Goal: Task Accomplishment & Management: Manage account settings

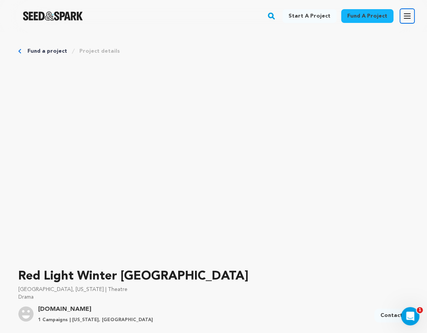
click at [408, 15] on icon "button" at bounding box center [407, 15] width 9 height 9
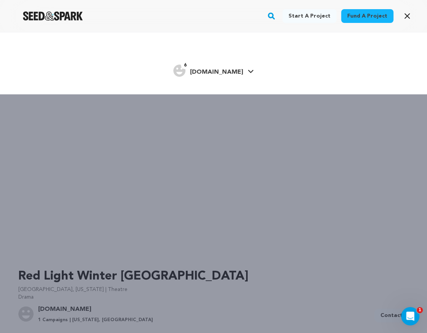
click at [275, 256] on div "Start a project Fund a project 6" at bounding box center [213, 198] width 427 height 333
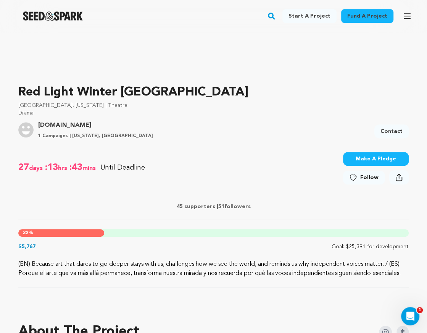
scroll to position [380, 0]
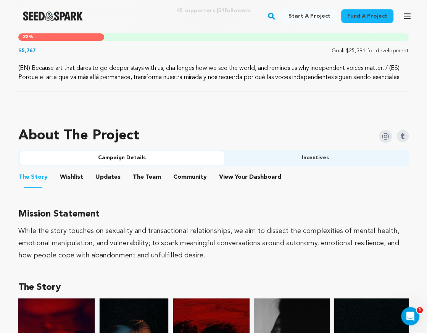
click at [340, 165] on button "Incentives" at bounding box center [316, 158] width 184 height 14
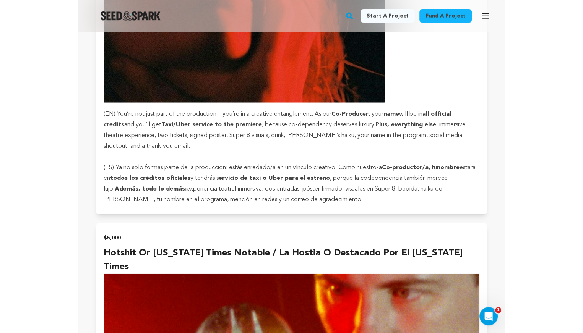
scroll to position [4532, 0]
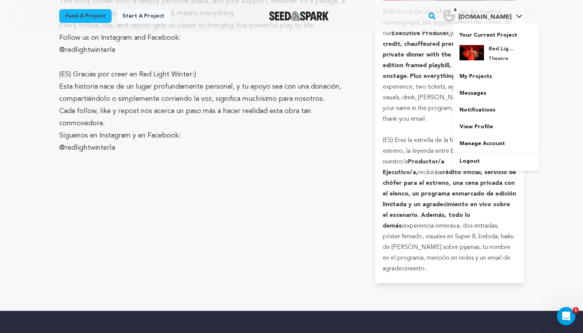
click at [427, 18] on span "[DOMAIN_NAME]" at bounding box center [484, 17] width 53 height 6
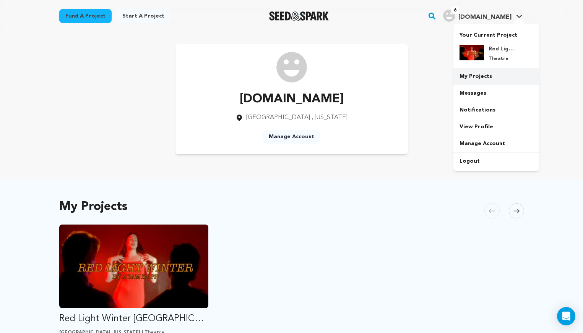
click at [474, 75] on link "My Projects" at bounding box center [496, 76] width 86 height 17
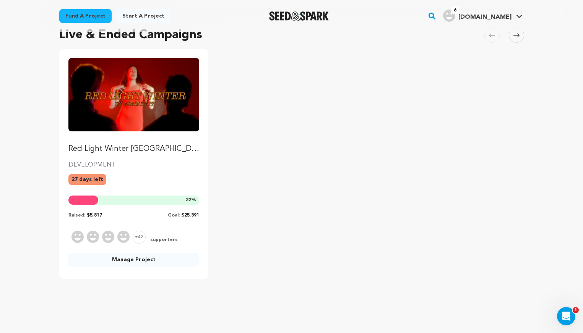
scroll to position [64, 0]
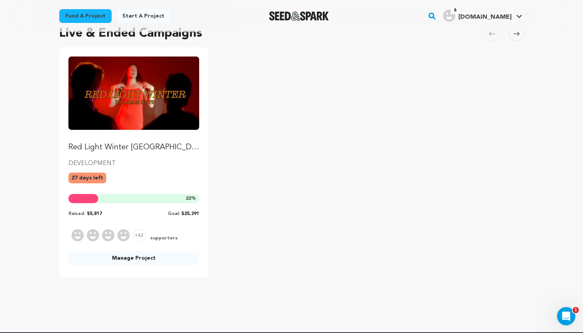
click at [147, 257] on link "Manage Project" at bounding box center [133, 258] width 131 height 14
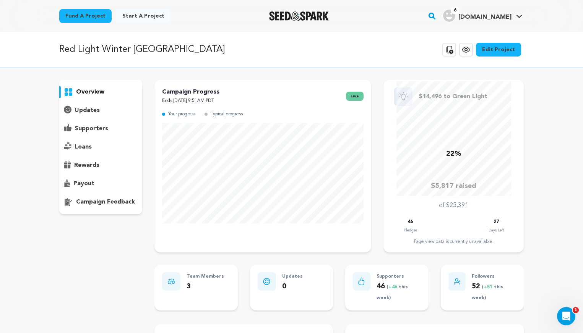
click at [506, 46] on link "Edit Project" at bounding box center [498, 50] width 45 height 14
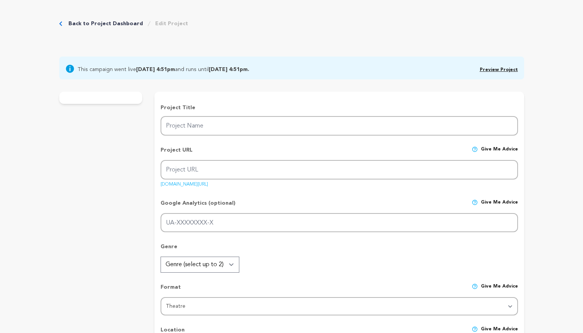
type input "Red Light Winter [GEOGRAPHIC_DATA]"
type input "red-light-winter-[GEOGRAPHIC_DATA]"
type input "In the red light district, three people get tangled in an obsessive love that e…"
type textarea "(EN) Because art that dares to go deeper stays with us, challenges how we see t…"
type textarea "While the story touches on sexuality and transactional relationships, we aim to…"
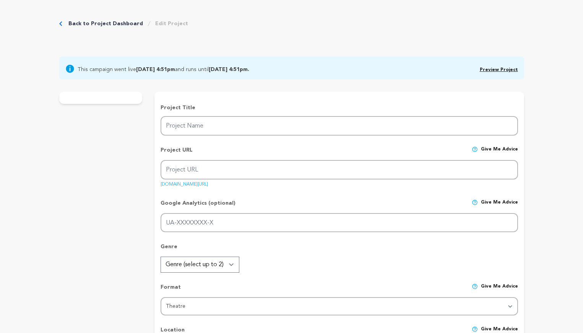
radio input "true"
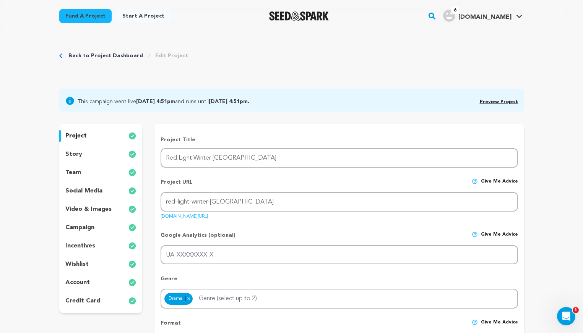
click at [90, 246] on p "incentives" at bounding box center [80, 245] width 30 height 9
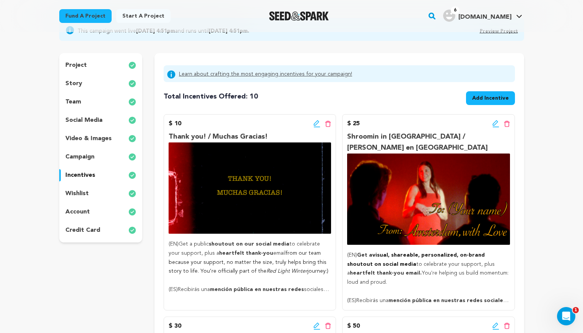
scroll to position [64, 0]
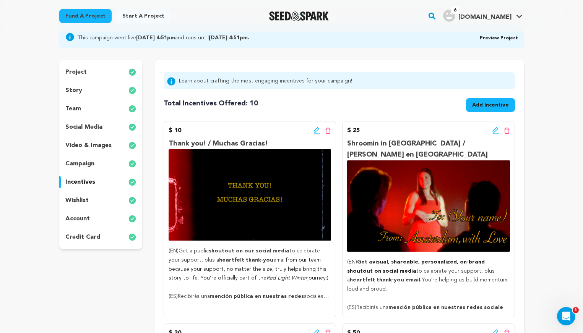
click at [317, 126] on div "Edit incentive button Delete incentive button" at bounding box center [322, 130] width 18 height 9
click at [317, 128] on icon at bounding box center [316, 131] width 7 height 8
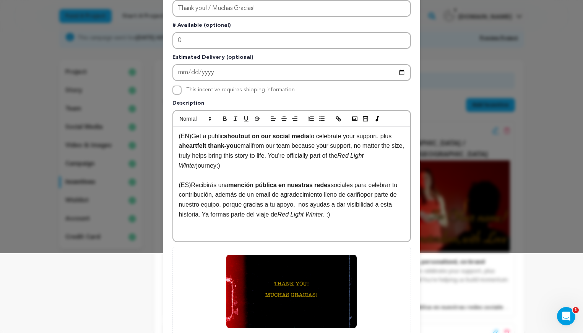
scroll to position [0, 0]
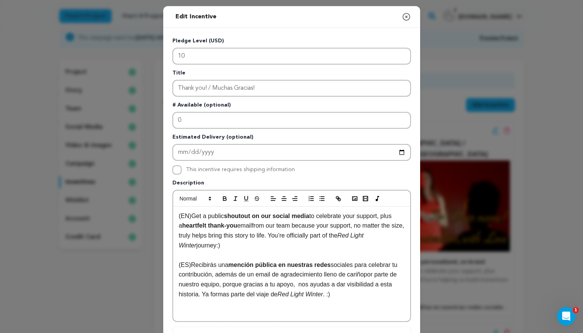
click at [405, 19] on icon "button" at bounding box center [406, 16] width 9 height 9
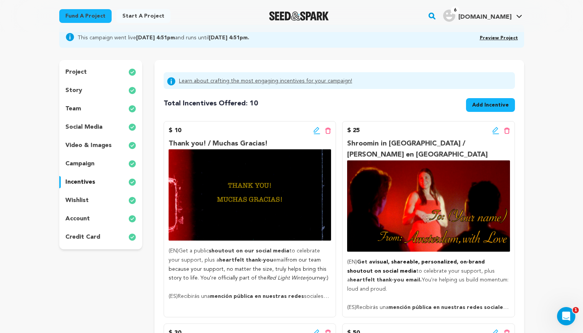
click at [494, 131] on icon at bounding box center [495, 131] width 7 height 8
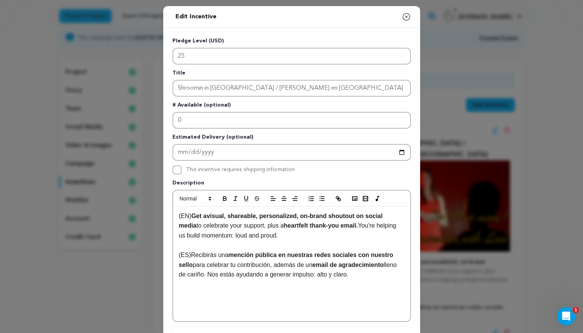
click at [405, 17] on icon "button" at bounding box center [406, 16] width 9 height 9
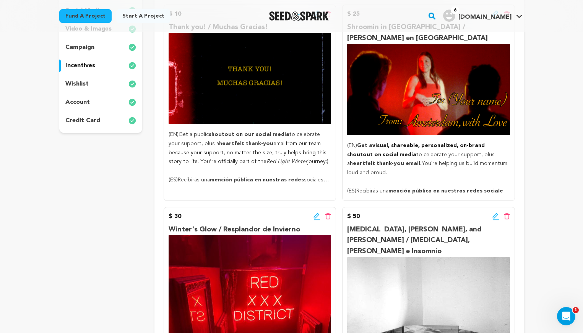
scroll to position [249, 0]
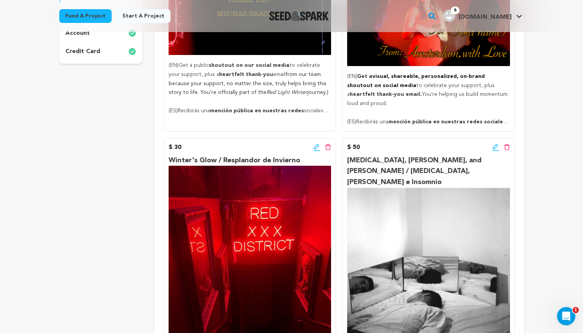
click at [317, 144] on icon at bounding box center [316, 146] width 5 height 5
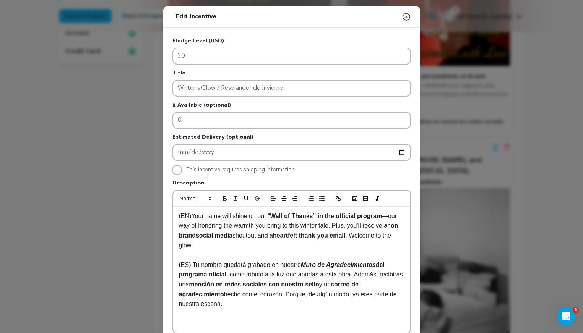
click at [405, 15] on icon "button" at bounding box center [406, 16] width 9 height 9
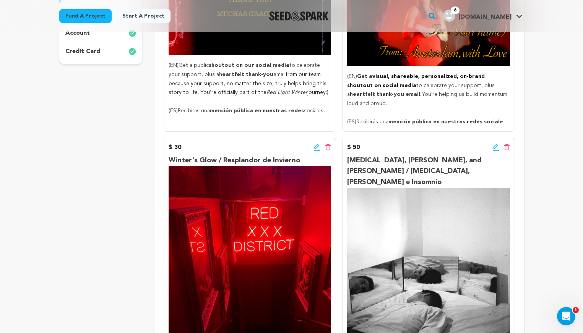
click at [497, 144] on icon at bounding box center [495, 148] width 7 height 8
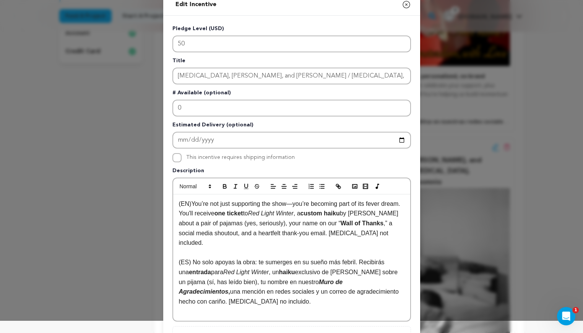
scroll to position [7, 0]
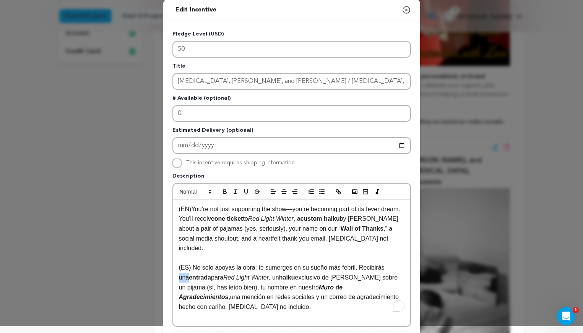
drag, startPoint x: 385, startPoint y: 256, endPoint x: 397, endPoint y: 256, distance: 11.1
click at [397, 263] on p "(ES) No solo apoyas la obra: te sumerges en su sueño más febril. Recibirás una …" at bounding box center [291, 287] width 225 height 49
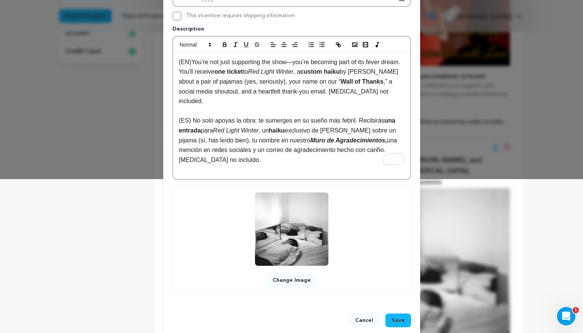
scroll to position [155, 0]
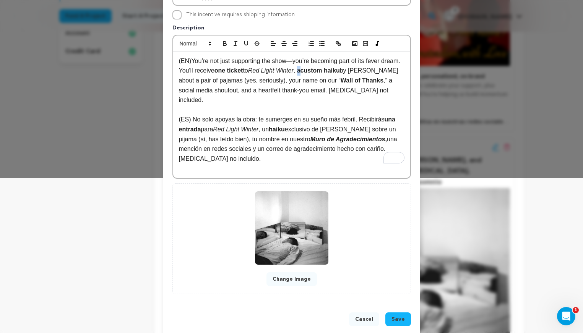
click at [300, 69] on span ", a" at bounding box center [296, 70] width 7 height 6
drag, startPoint x: 274, startPoint y: 118, endPoint x: 267, endPoint y: 118, distance: 7.3
click at [267, 118] on p "(ES) No solo apoyas la obra: te sumerges en su sueño más febril. Recibirás una …" at bounding box center [291, 139] width 225 height 49
click at [296, 125] on p "(ES) No solo apoyas la obra: te sumerges en su sueño más febril. Recibirás una …" at bounding box center [291, 139] width 225 height 49
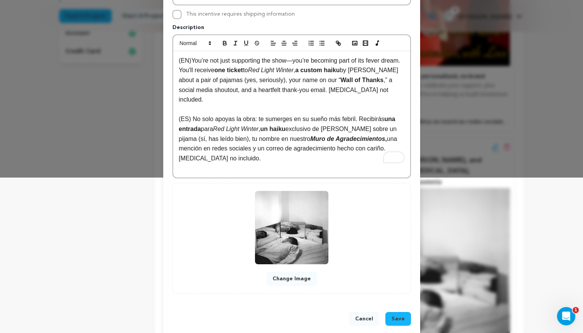
click at [404, 312] on button "Save" at bounding box center [398, 319] width 26 height 14
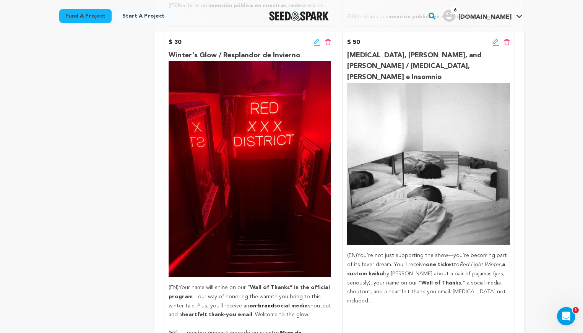
scroll to position [354, 0]
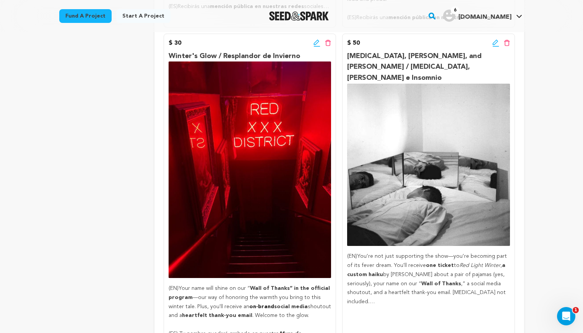
click at [315, 39] on icon at bounding box center [316, 41] width 5 height 5
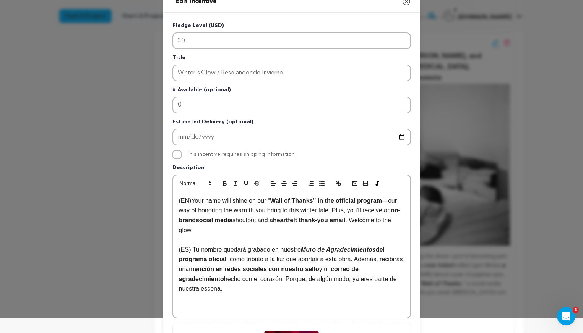
scroll to position [0, 0]
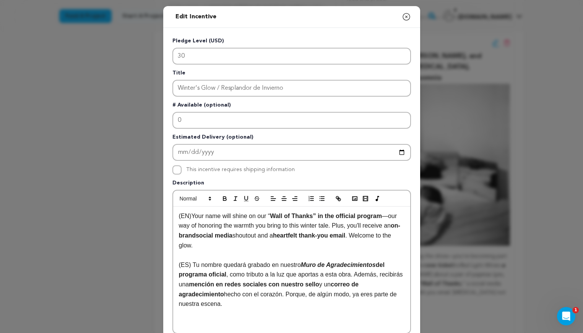
click at [406, 16] on icon "button" at bounding box center [406, 16] width 9 height 9
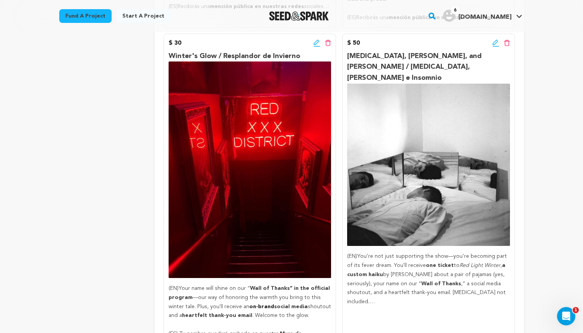
click at [398, 51] on p "[MEDICAL_DATA], [PERSON_NAME], and [PERSON_NAME] / [MEDICAL_DATA], [PERSON_NAME…" at bounding box center [428, 67] width 162 height 33
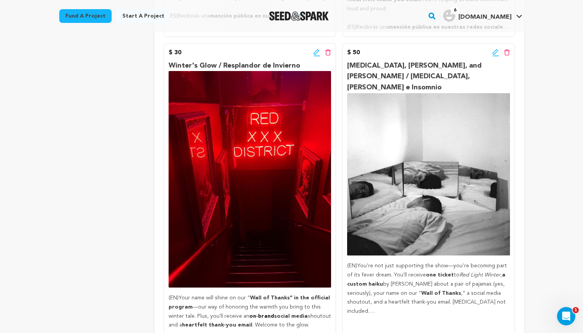
scroll to position [333, 0]
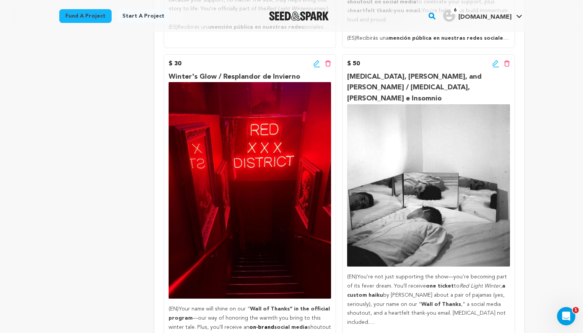
click at [491, 59] on div "$ 50 Edit incentive button Delete incentive button" at bounding box center [428, 63] width 162 height 9
click at [494, 60] on icon at bounding box center [495, 64] width 7 height 8
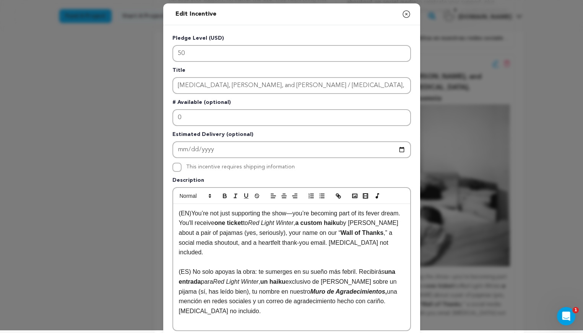
scroll to position [0, 0]
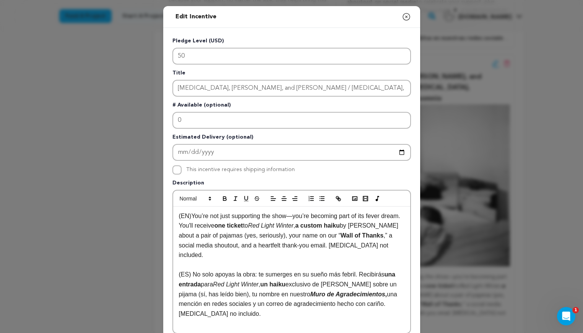
click at [403, 19] on icon "button" at bounding box center [406, 16] width 7 height 7
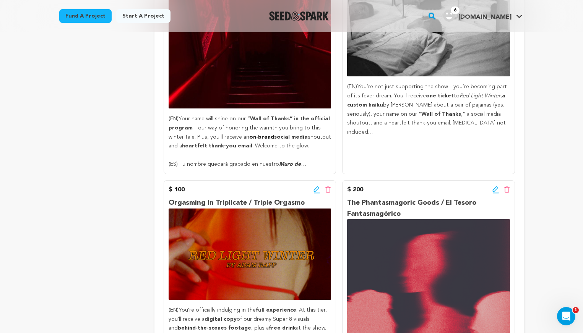
scroll to position [533, 0]
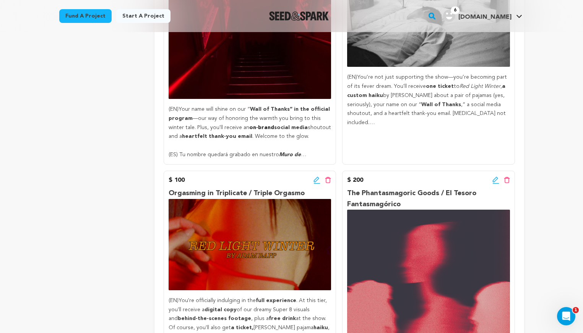
click at [316, 176] on icon at bounding box center [316, 180] width 7 height 8
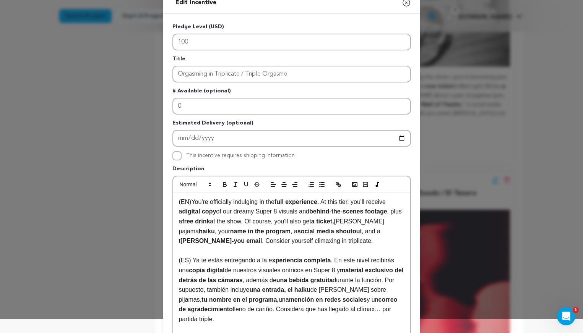
scroll to position [16, 0]
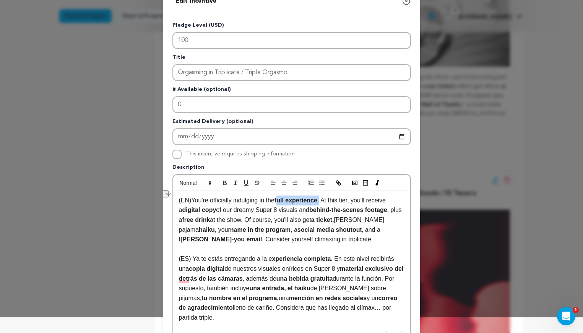
drag, startPoint x: 280, startPoint y: 200, endPoint x: 325, endPoint y: 198, distance: 44.3
click at [325, 198] on p "(EN) You're officially indulging in the full experience . At this tier, you'll …" at bounding box center [291, 220] width 225 height 49
click at [192, 217] on span ", plus a" at bounding box center [291, 215] width 225 height 16
click at [221, 221] on strong "free drink" at bounding box center [209, 220] width 28 height 6
click at [191, 220] on p "(EN) You're officially indulging in the full experience . At this tier, you'll …" at bounding box center [291, 220] width 225 height 49
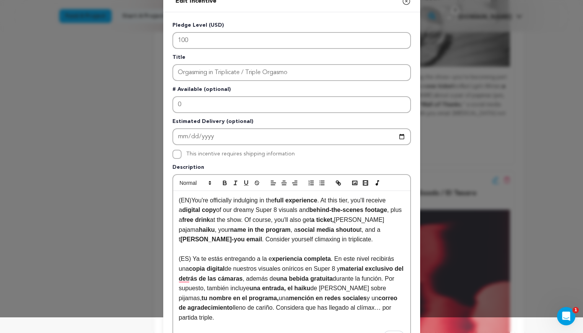
click at [212, 225] on p "(EN) You're officially indulging in the full experience . At this tier, you'll …" at bounding box center [291, 220] width 225 height 49
drag, startPoint x: 365, startPoint y: 228, endPoint x: 369, endPoint y: 228, distance: 3.8
click at [369, 228] on p "(EN) You're officially indulging in the full experience . At this tier, you'll …" at bounding box center [291, 220] width 225 height 49
click at [368, 239] on p "(EN) You're officially indulging in the full experience . At this tier, you'll …" at bounding box center [291, 220] width 225 height 49
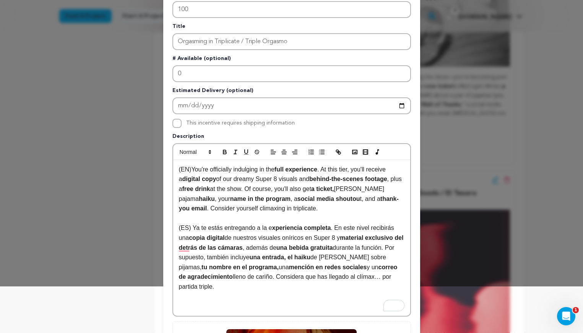
scroll to position [50, 0]
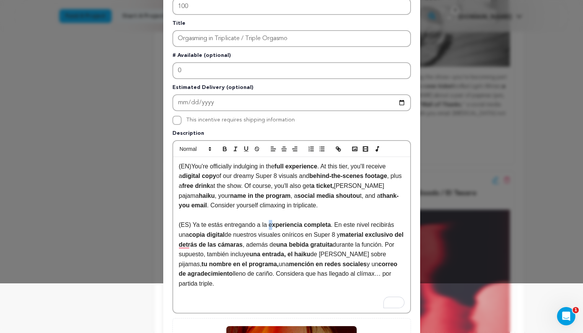
click at [269, 223] on p "(ES) Ya te estás entregando a la e xperiencia completa . En este nivel recibirá…" at bounding box center [291, 254] width 225 height 68
click at [309, 228] on strong "experiencia completa" at bounding box center [298, 225] width 62 height 6
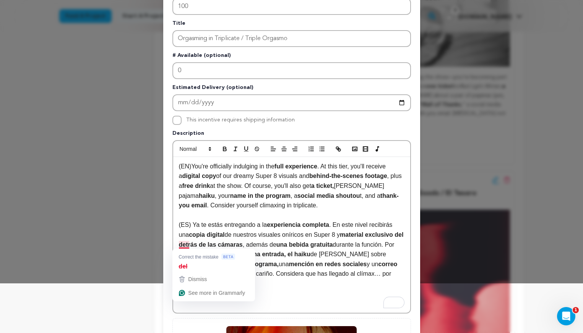
click at [184, 246] on strong "material exclusivo del detrás de las cámaras" at bounding box center [292, 240] width 226 height 16
click at [194, 240] on strong "material exclusivo del detrás de las cámaras" at bounding box center [292, 240] width 226 height 16
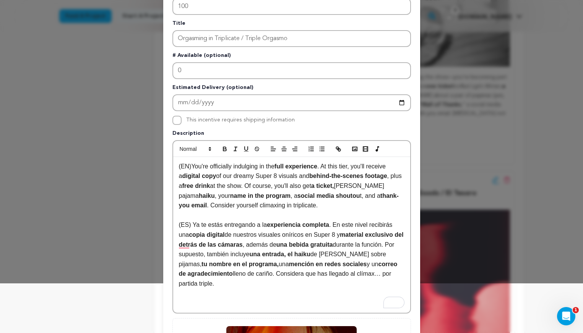
click at [239, 238] on p "(ES) Ya te estás entregando a la experiencia completa . En este nivel recibirás…" at bounding box center [291, 254] width 225 height 68
click at [330, 244] on strong "una bebida gratuita" at bounding box center [304, 244] width 57 height 6
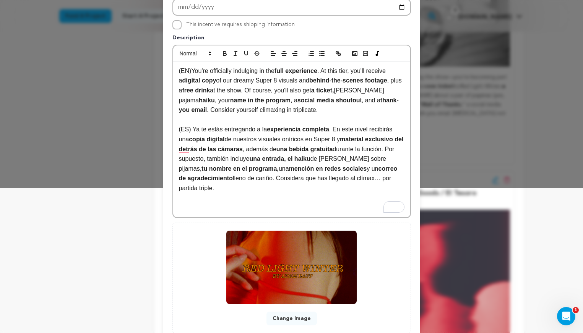
scroll to position [195, 0]
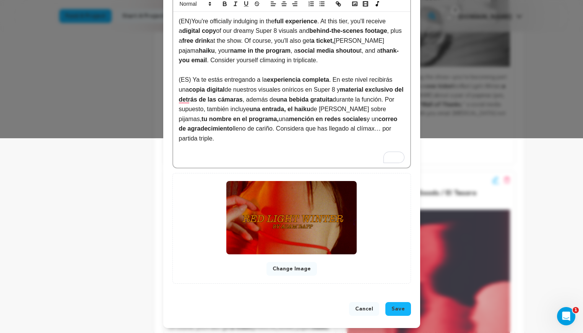
click at [397, 309] on span "Save" at bounding box center [397, 309] width 13 height 8
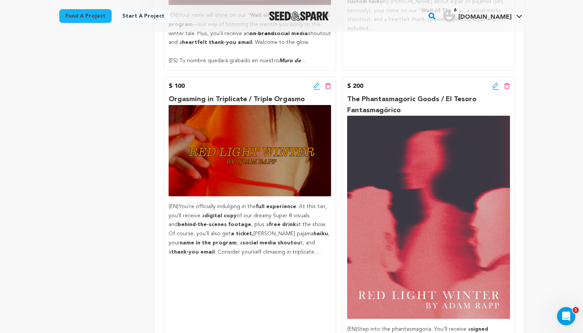
scroll to position [626, 0]
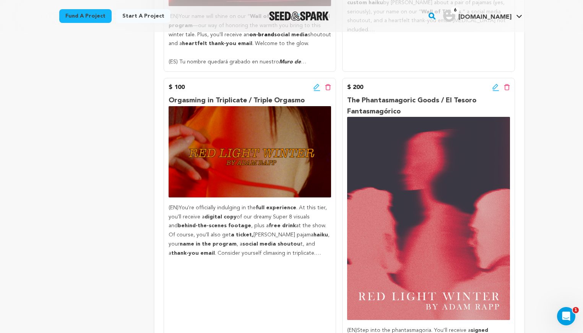
click at [494, 84] on icon at bounding box center [495, 88] width 7 height 8
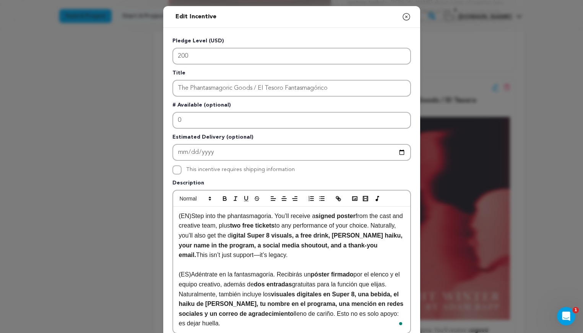
drag, startPoint x: 320, startPoint y: 216, endPoint x: 316, endPoint y: 215, distance: 4.6
click at [316, 215] on p "(EN) Step into the phantasmagoria. You’ll receive a signed poster from the cast…" at bounding box center [291, 235] width 225 height 49
click at [303, 233] on strong "igital Super 8 visuals, a free drink, [PERSON_NAME] haiku, your name in the pro…" at bounding box center [291, 245] width 225 height 26
click at [257, 233] on p "(EN) Step into the phantasmagoria. You’ll receive a signed poster from the cast…" at bounding box center [291, 235] width 225 height 49
click at [296, 235] on strong "digital Super 8 visuals, a free drink, [PERSON_NAME] haiku, your name in the pr…" at bounding box center [291, 245] width 224 height 26
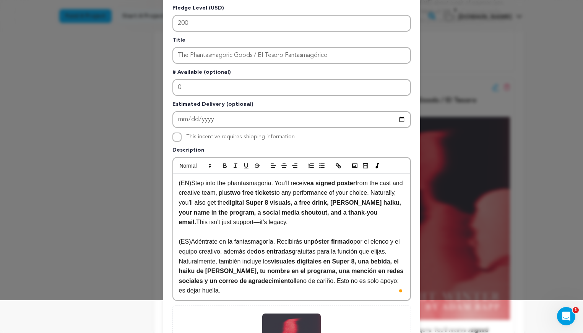
scroll to position [34, 0]
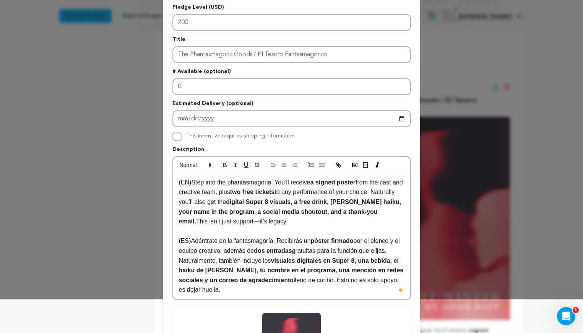
click at [276, 262] on strong "visuales digitales en Super 8, una bebida, el haiku de [PERSON_NAME], tu nombre…" at bounding box center [292, 270] width 226 height 26
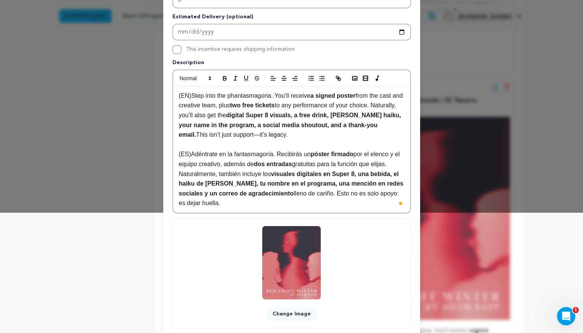
scroll to position [165, 0]
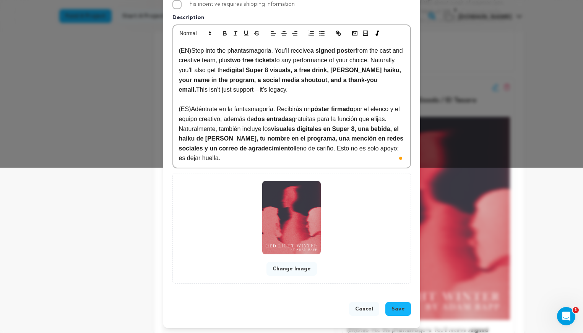
click at [394, 308] on span "Save" at bounding box center [397, 309] width 13 height 8
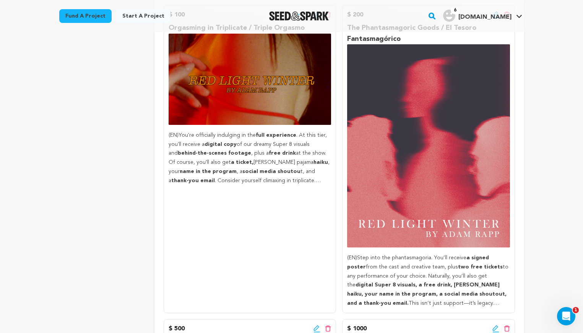
scroll to position [796, 0]
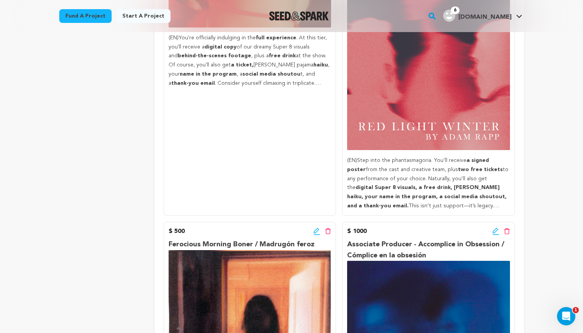
click at [314, 228] on icon at bounding box center [316, 230] width 5 height 5
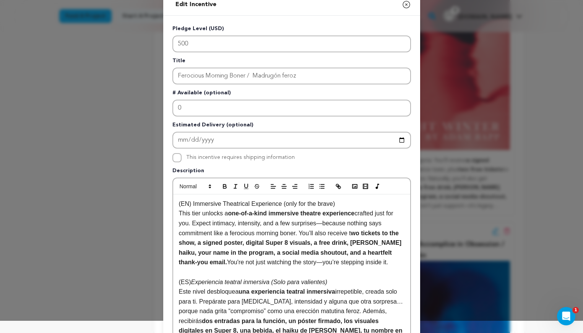
scroll to position [16, 0]
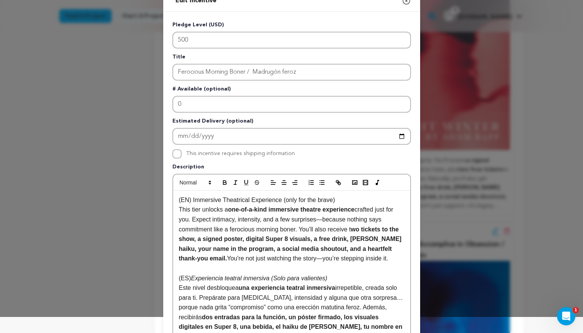
click at [351, 228] on p "This tier unlocks a one-of-a-kind immersive theatre experience crafted just for…" at bounding box center [291, 234] width 225 height 59
click at [325, 232] on p "This tier unlocks a one-of-a-kind immersive theatre experience crafted just for…" at bounding box center [291, 234] width 225 height 59
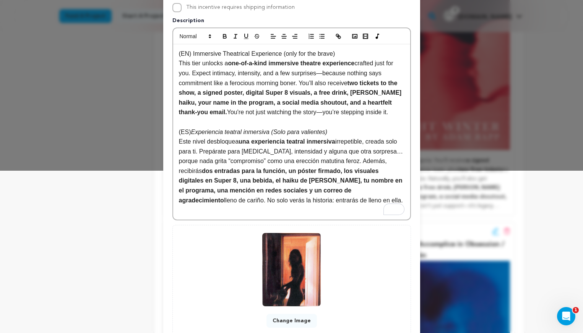
scroll to position [214, 0]
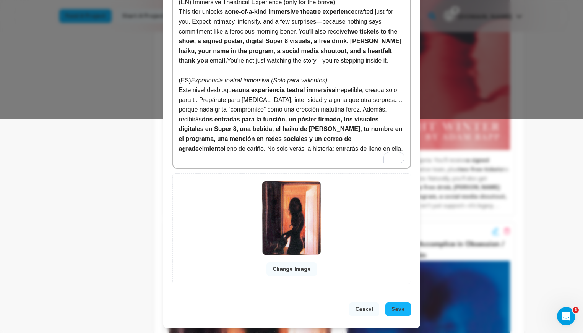
click at [399, 308] on span "Save" at bounding box center [397, 310] width 13 height 8
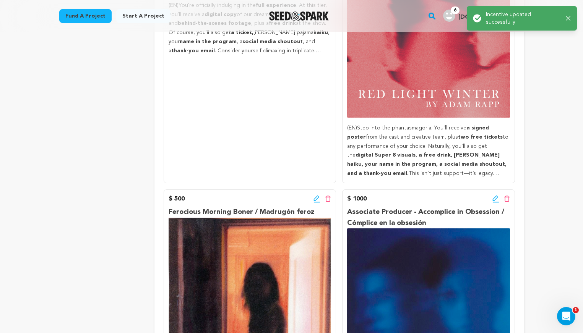
scroll to position [831, 0]
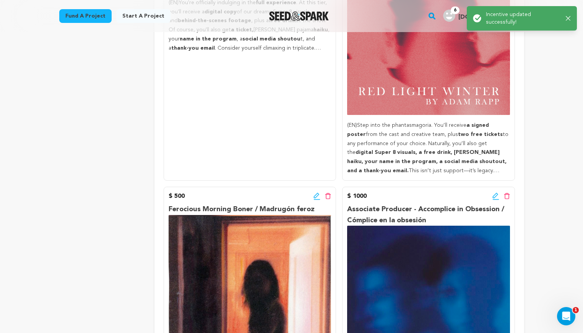
click at [494, 193] on icon at bounding box center [494, 195] width 5 height 5
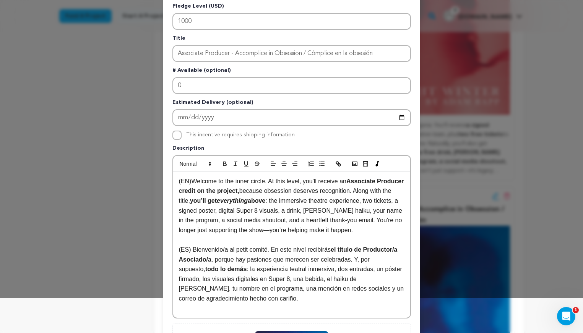
scroll to position [43, 0]
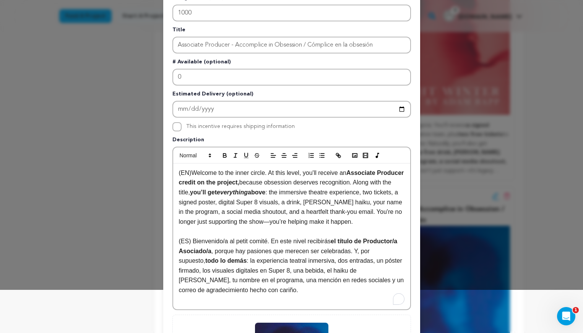
click at [205, 261] on strong "todo lo demás" at bounding box center [225, 260] width 41 height 6
click at [249, 256] on p "(ES) Bienvenido/a al petit comité. En este nivel recibirás el título de Product…" at bounding box center [291, 265] width 225 height 59
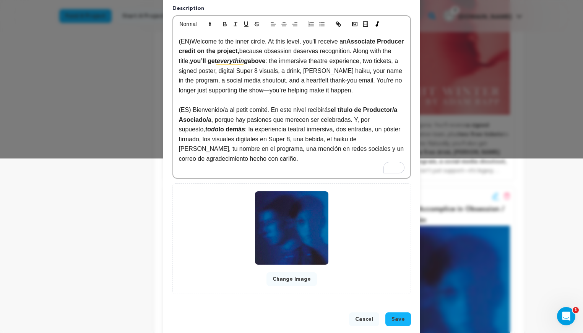
scroll to position [185, 0]
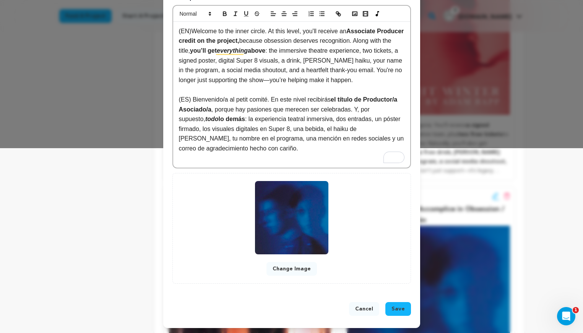
click at [397, 309] on span "Save" at bounding box center [397, 309] width 13 height 8
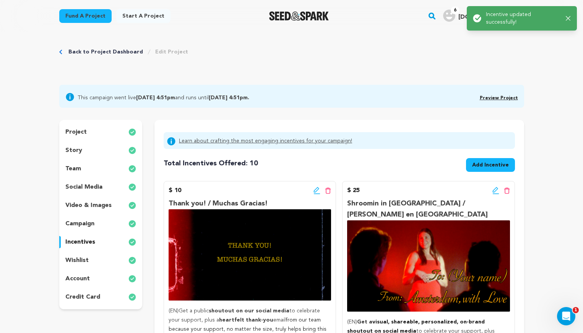
scroll to position [0, 0]
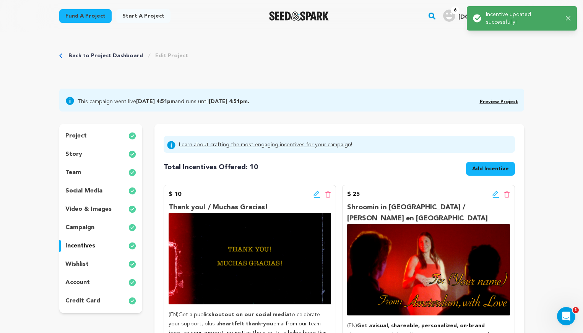
click at [316, 195] on icon at bounding box center [316, 193] width 5 height 5
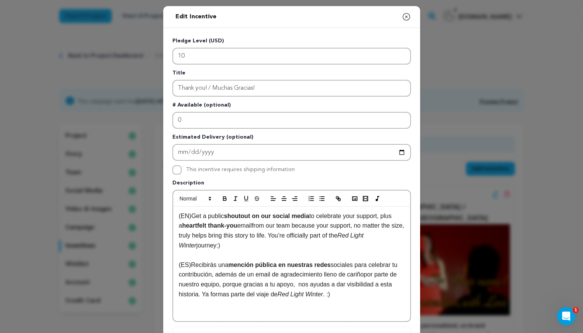
click at [406, 17] on icon "button" at bounding box center [406, 16] width 9 height 9
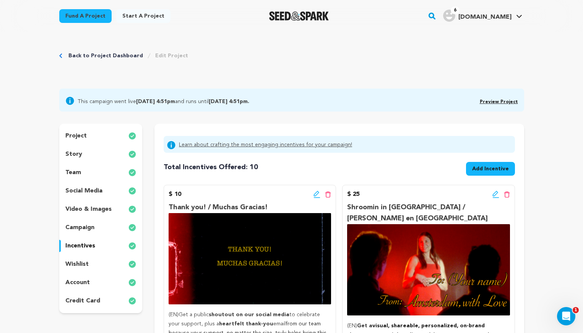
click at [91, 154] on div "story" at bounding box center [100, 154] width 83 height 12
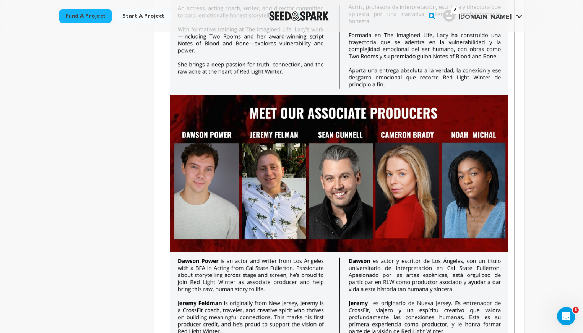
scroll to position [1690, 0]
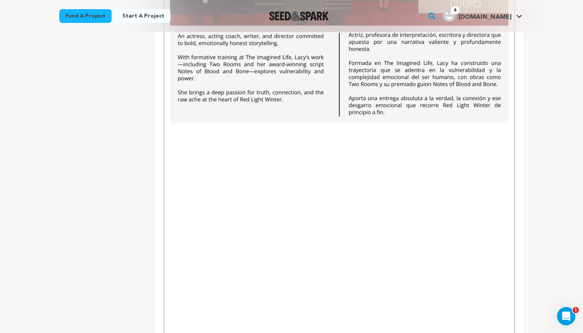
click at [173, 129] on p "To enrich screen reader interactions, please activate Accessibility in Grammarl…" at bounding box center [339, 128] width 338 height 10
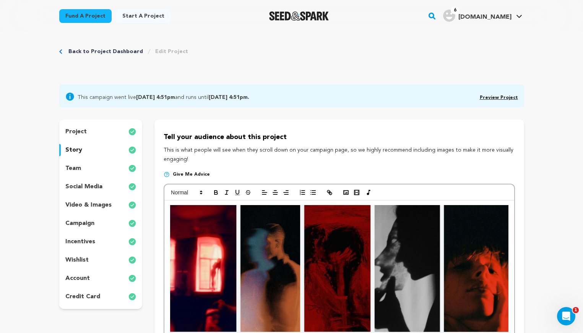
scroll to position [0, 0]
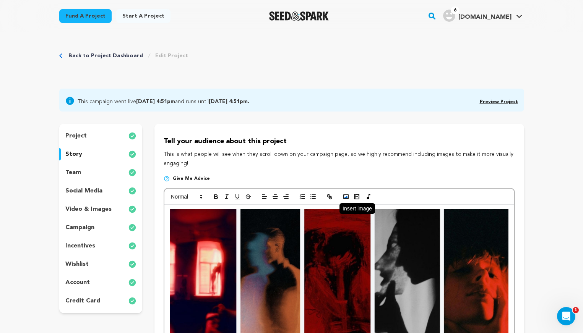
click at [346, 195] on rect "button" at bounding box center [345, 197] width 5 height 4
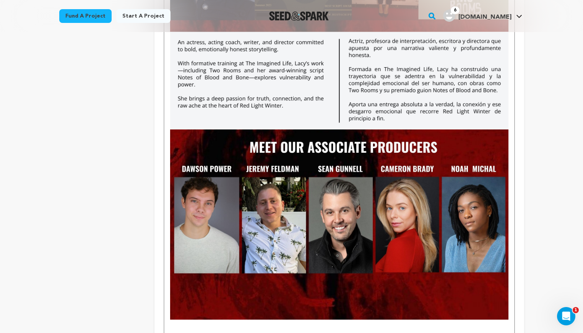
scroll to position [1732, 0]
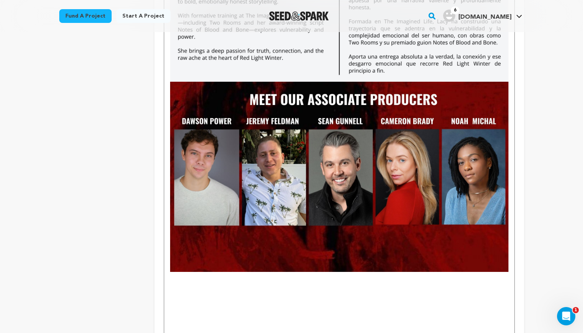
click at [319, 205] on img "To enrich screen reader interactions, please activate Accessibility in Grammarl…" at bounding box center [339, 177] width 338 height 190
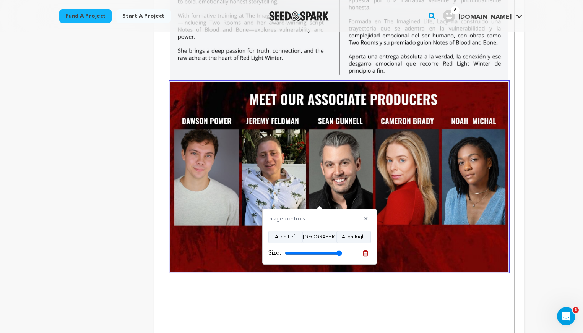
click at [189, 285] on p "To enrich screen reader interactions, please activate Accessibility in Grammarl…" at bounding box center [339, 287] width 338 height 10
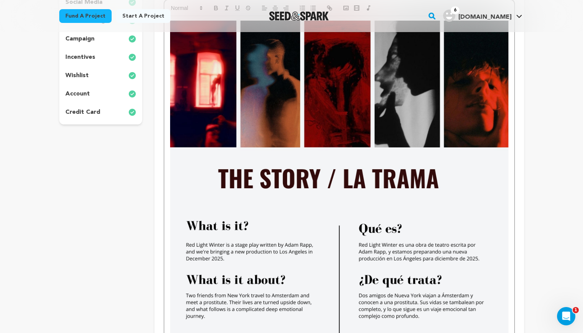
scroll to position [0, 0]
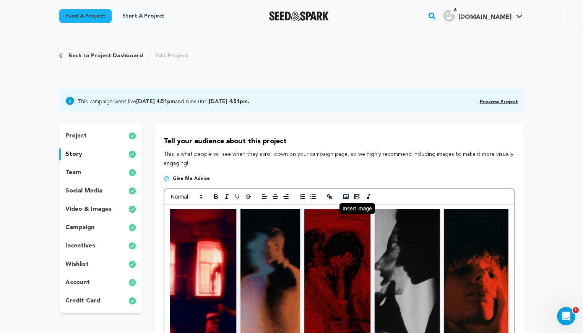
click at [346, 197] on polyline "button" at bounding box center [345, 197] width 3 height 2
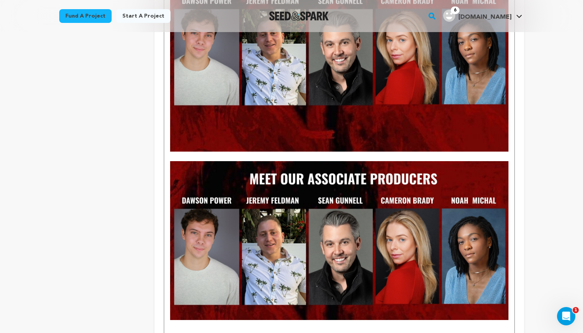
click at [185, 160] on p "To enrich screen reader interactions, please activate Accessibility in Grammarl…" at bounding box center [339, 157] width 338 height 10
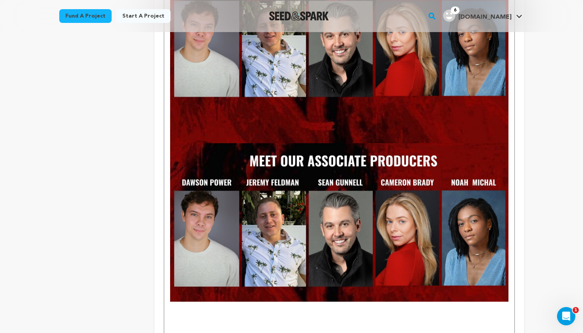
scroll to position [1859, 0]
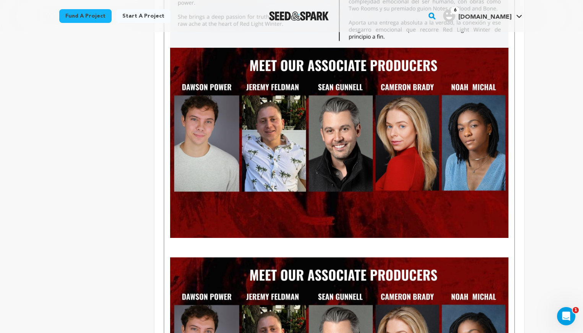
scroll to position [1840, 0]
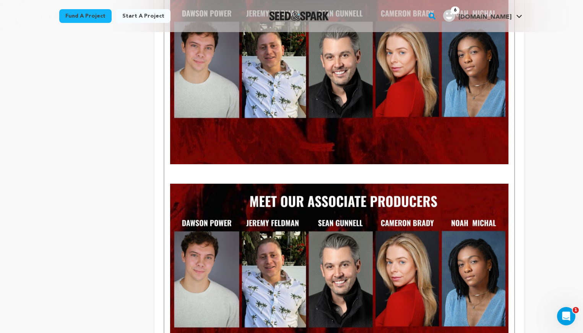
click at [173, 171] on p "To enrich screen reader interactions, please activate Accessibility in Grammarl…" at bounding box center [339, 169] width 338 height 10
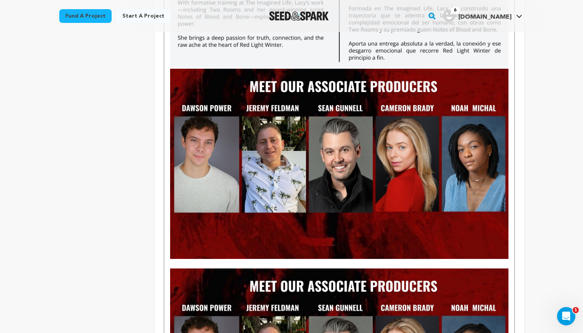
scroll to position [1747, 0]
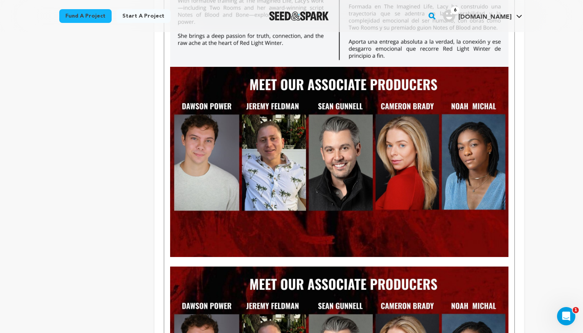
click at [179, 264] on p "To enrich screen reader interactions, please activate Accessibility in Grammarl…" at bounding box center [339, 262] width 338 height 10
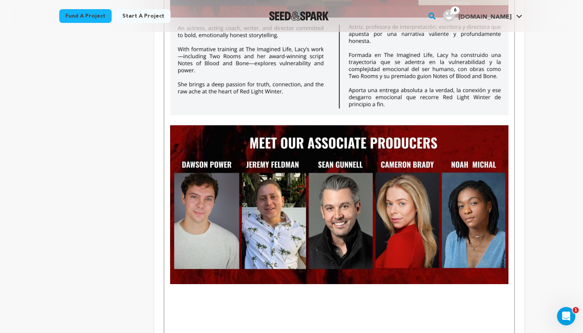
scroll to position [1688, 0]
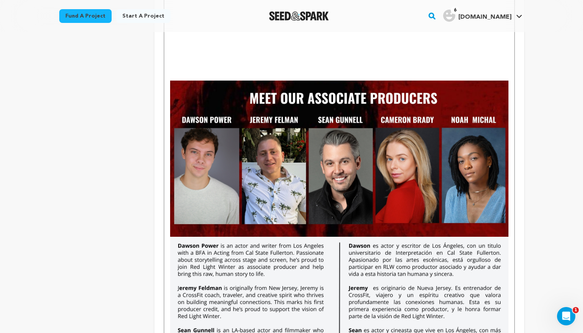
scroll to position [2019, 0]
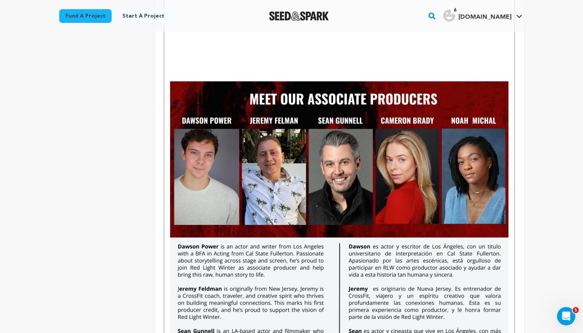
click at [171, 244] on img "To enrich screen reader interactions, please activate Accessibility in Grammarl…" at bounding box center [339, 333] width 338 height 190
click at [168, 245] on div "-------------------------------------------------------------------------------…" at bounding box center [338, 302] width 349 height 4233
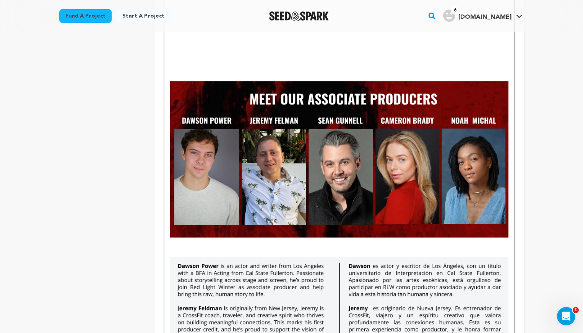
click at [173, 248] on p "To enrich screen reader interactions, please activate Accessibility in Grammarl…" at bounding box center [339, 253] width 338 height 10
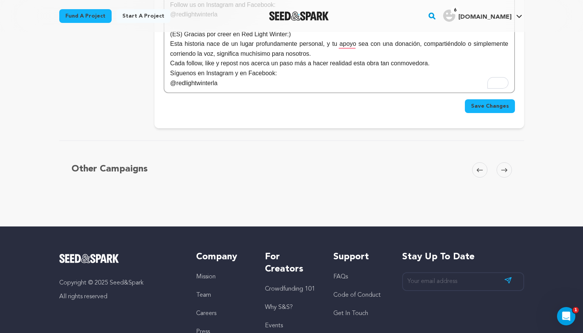
scroll to position [4042, 0]
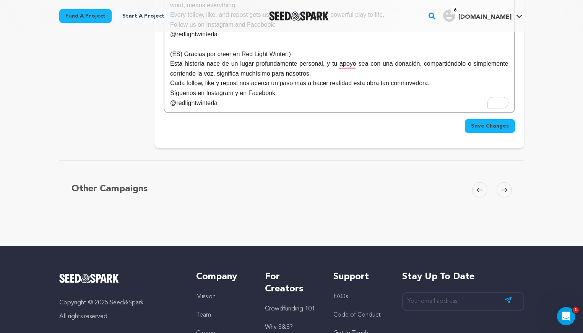
click at [480, 128] on span "Save Changes" at bounding box center [490, 126] width 38 height 8
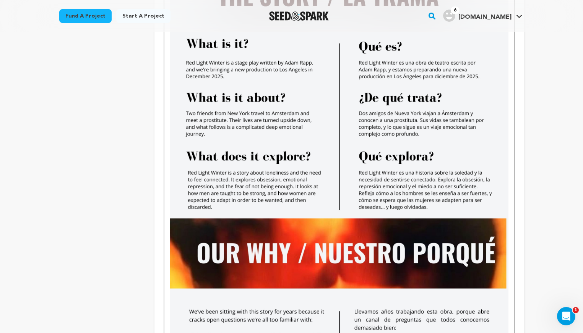
scroll to position [264, 0]
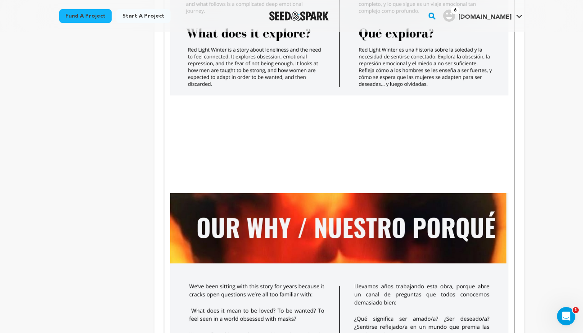
scroll to position [546, 0]
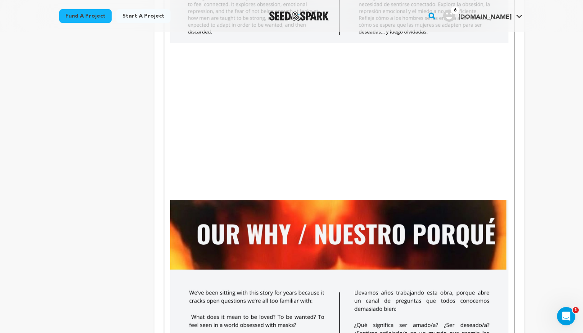
click at [173, 49] on p "To enrich screen reader interactions, please activate Accessibility in Grammarl…" at bounding box center [339, 48] width 338 height 10
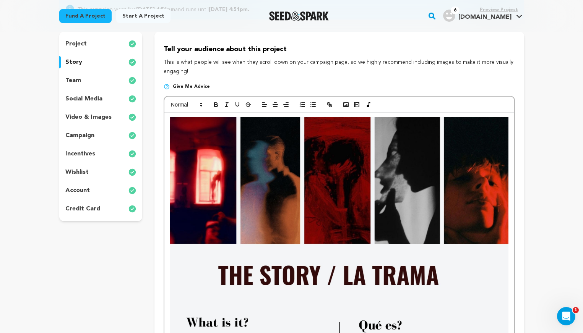
scroll to position [65, 0]
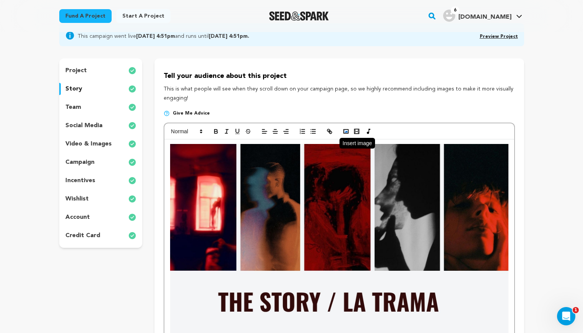
click at [345, 131] on icon "button" at bounding box center [345, 131] width 7 height 7
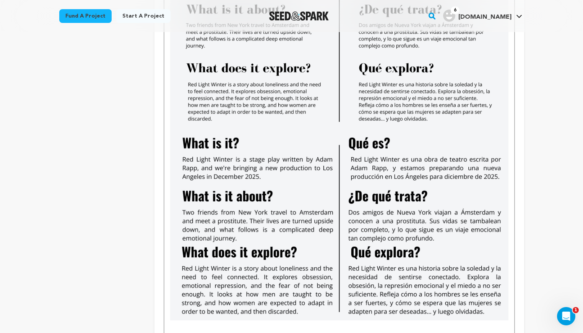
scroll to position [440, 0]
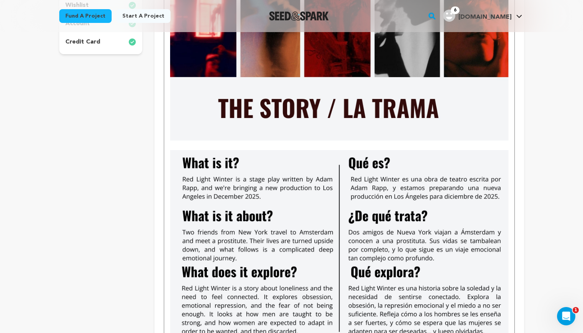
scroll to position [237, 0]
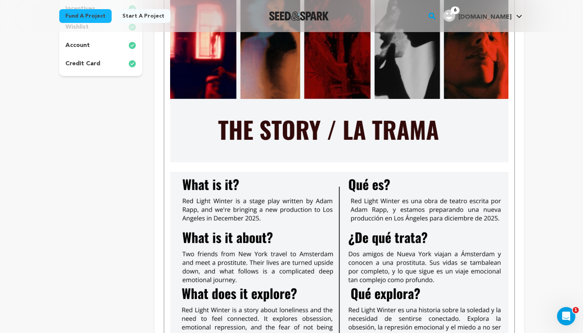
click at [170, 176] on img "To enrich screen reader interactions, please activate Accessibility in Grammarl…" at bounding box center [339, 267] width 338 height 190
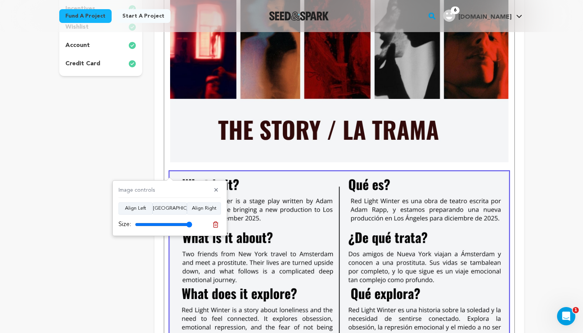
click at [170, 176] on img "To enrich screen reader interactions, please activate Accessibility in Grammarl…" at bounding box center [339, 267] width 338 height 190
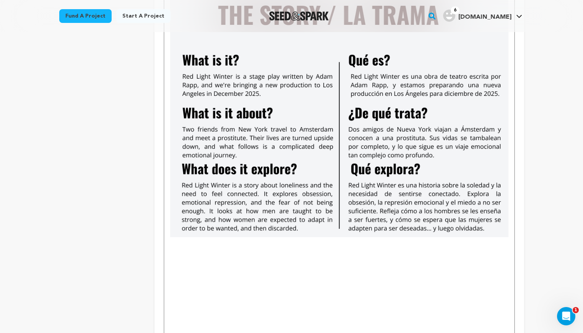
scroll to position [349, 0]
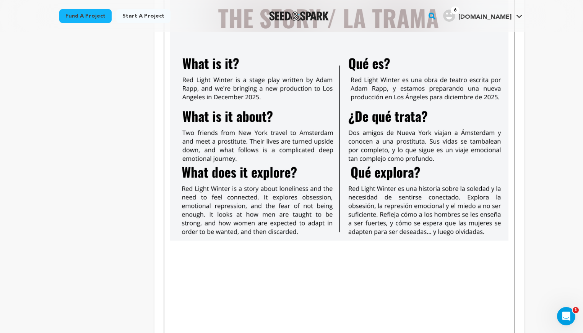
click at [206, 253] on p "To enrich screen reader interactions, please activate Accessibility in Grammarl…" at bounding box center [339, 256] width 338 height 10
click at [201, 249] on p "To enrich screen reader interactions, please activate Accessibility in Grammarl…" at bounding box center [339, 246] width 338 height 10
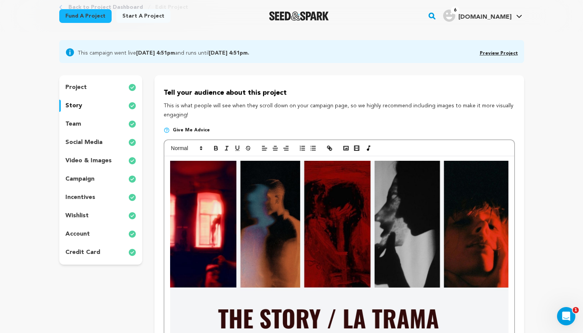
scroll to position [20, 0]
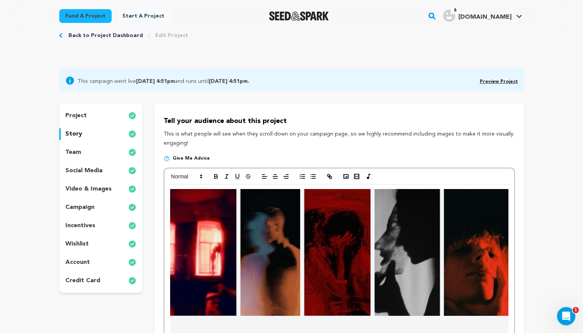
click at [343, 175] on rect "button" at bounding box center [345, 177] width 5 height 4
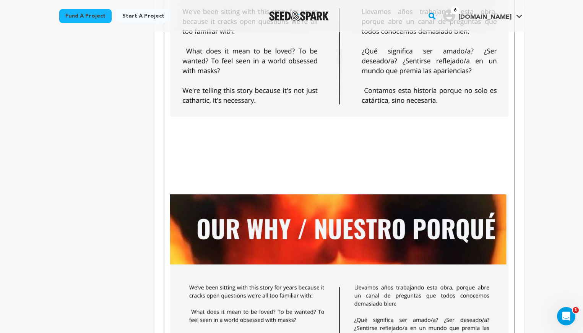
scroll to position [662, 0]
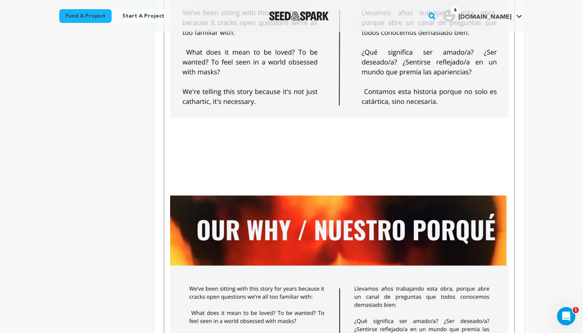
click at [189, 189] on p "To enrich screen reader interactions, please activate Accessibility in Grammarl…" at bounding box center [339, 191] width 338 height 10
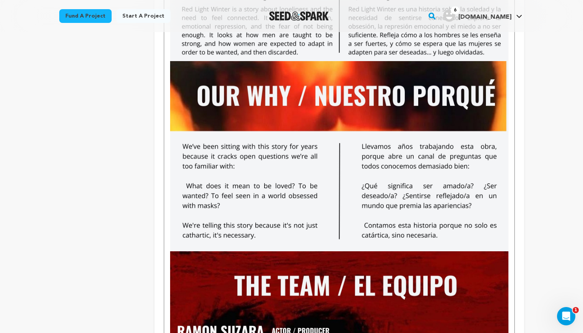
scroll to position [533, 0]
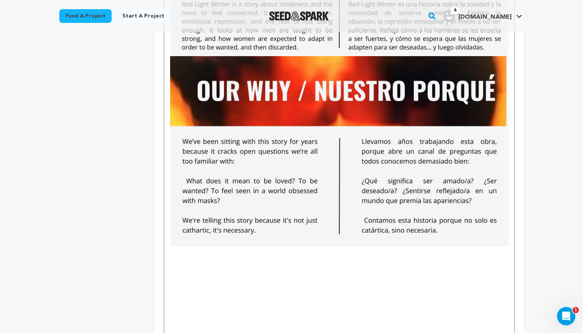
click at [175, 253] on p "To enrich screen reader interactions, please activate Accessibility in Grammarl…" at bounding box center [339, 251] width 338 height 10
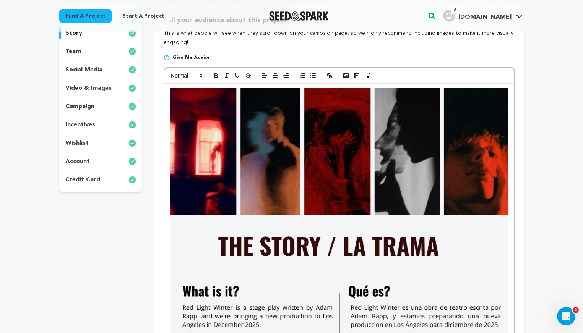
scroll to position [120, 0]
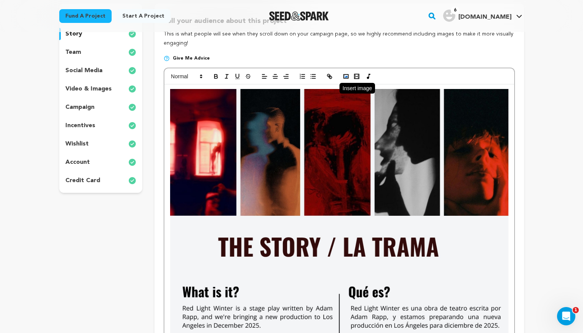
click at [345, 73] on icon "button" at bounding box center [345, 76] width 7 height 7
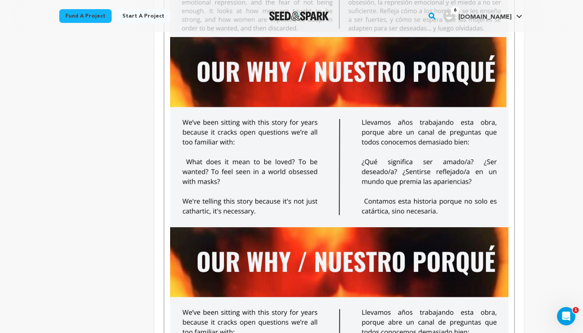
scroll to position [560, 0]
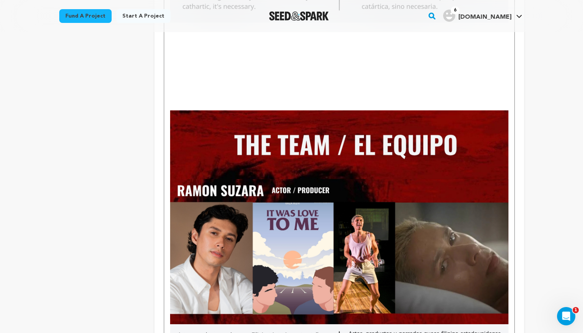
scroll to position [754, 0]
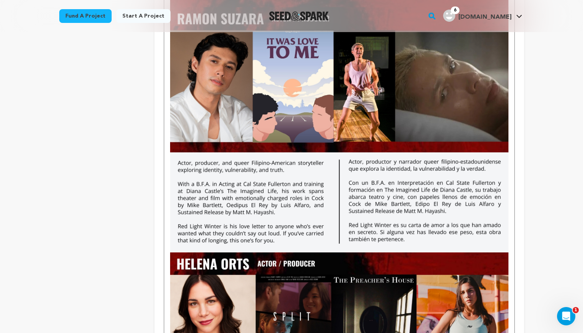
scroll to position [846, 0]
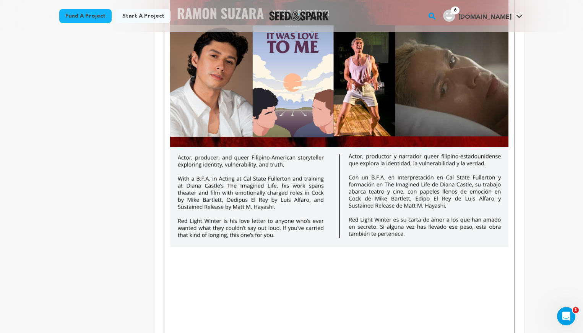
click at [173, 251] on p "To enrich screen reader interactions, please activate Accessibility in Grammarl…" at bounding box center [339, 252] width 338 height 10
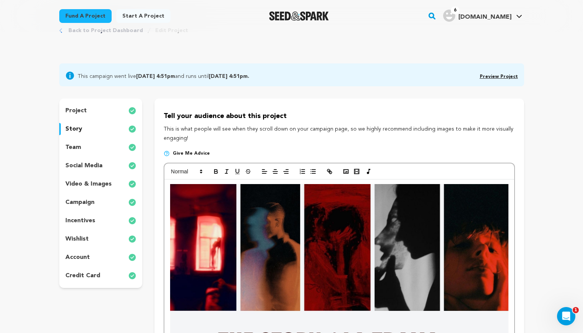
scroll to position [0, 0]
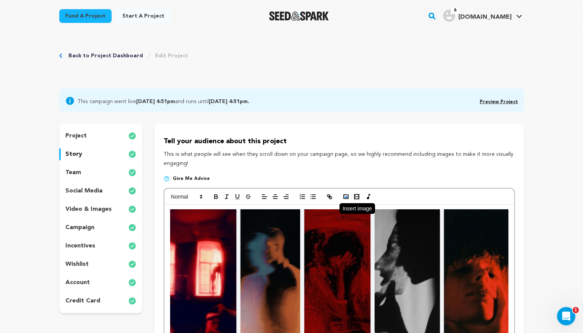
click at [345, 196] on icon "button" at bounding box center [345, 196] width 7 height 7
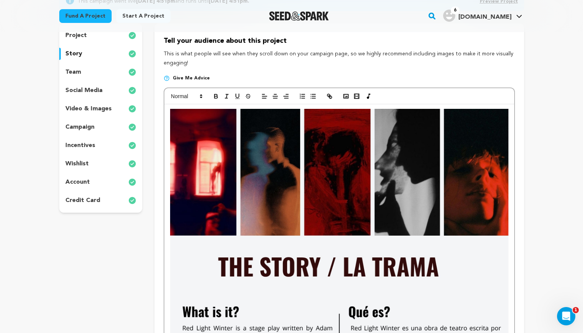
scroll to position [92, 0]
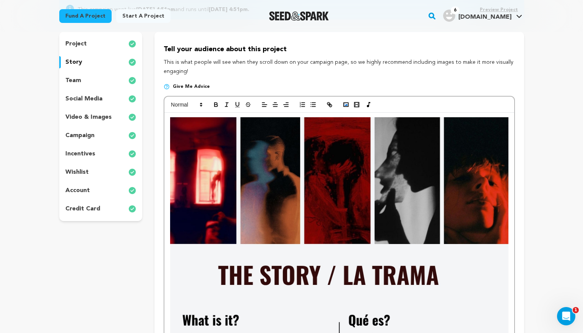
click at [344, 104] on icon "button" at bounding box center [345, 104] width 7 height 7
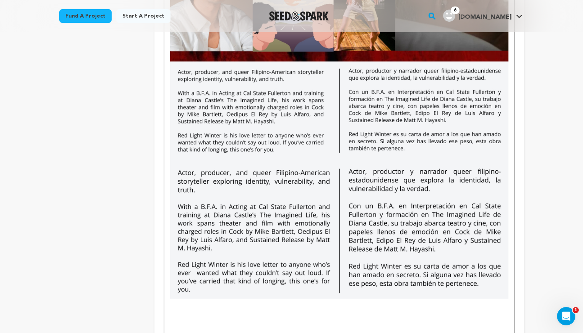
click at [170, 168] on img "To enrich screen reader interactions, please activate Accessibility in Grammarl…" at bounding box center [339, 230] width 338 height 137
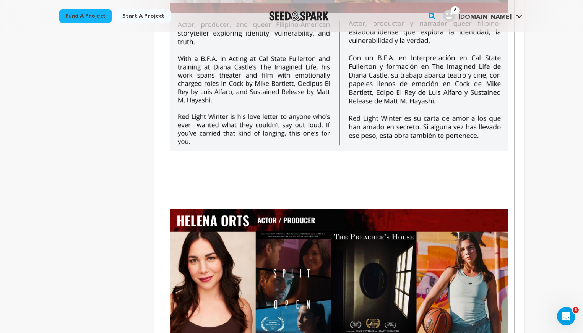
scroll to position [999, 0]
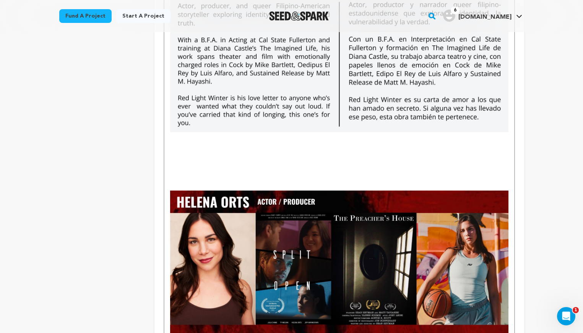
click at [170, 193] on img "To enrich screen reader interactions, please activate Accessibility in Grammarl…" at bounding box center [339, 263] width 338 height 145
